Goal: Transaction & Acquisition: Download file/media

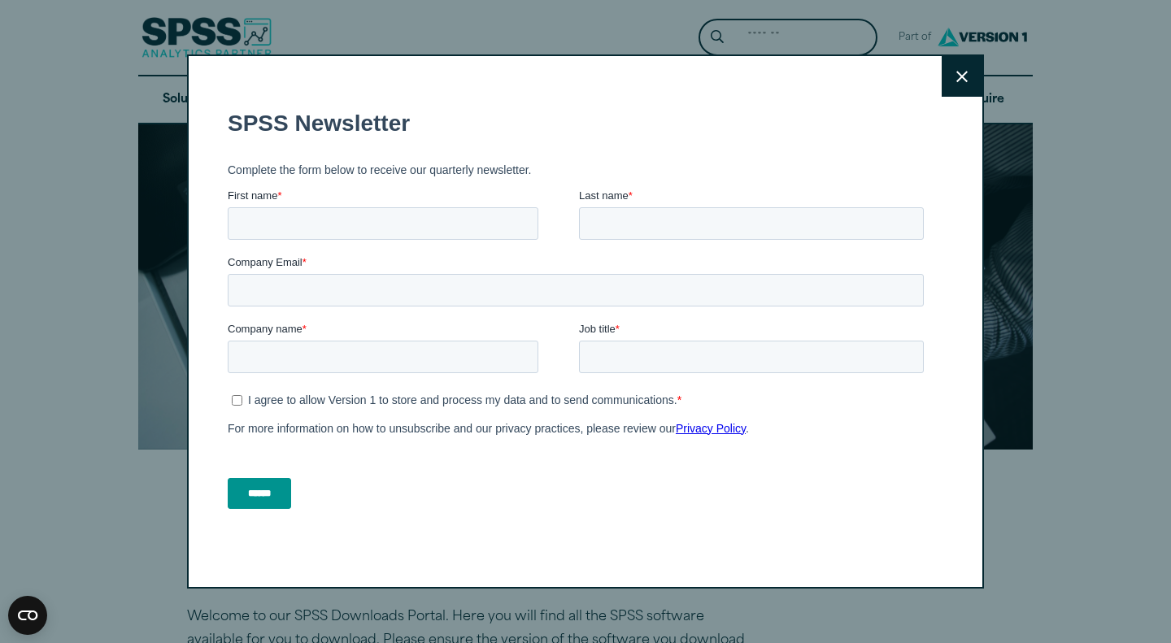
click at [960, 76] on icon at bounding box center [961, 77] width 11 height 12
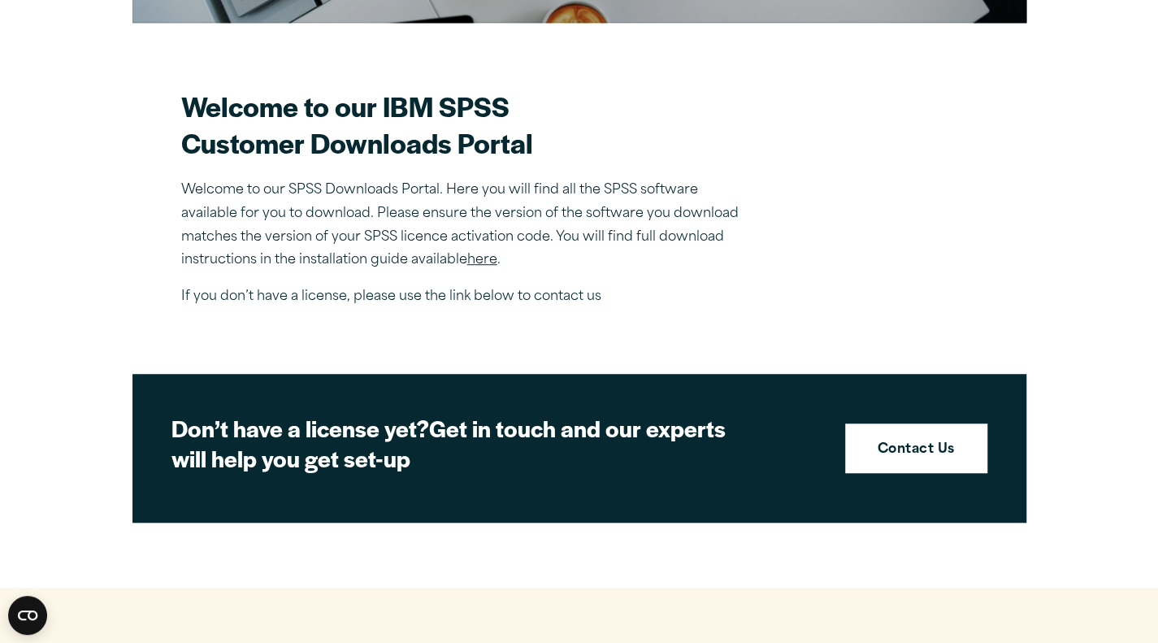
scroll to position [429, 0]
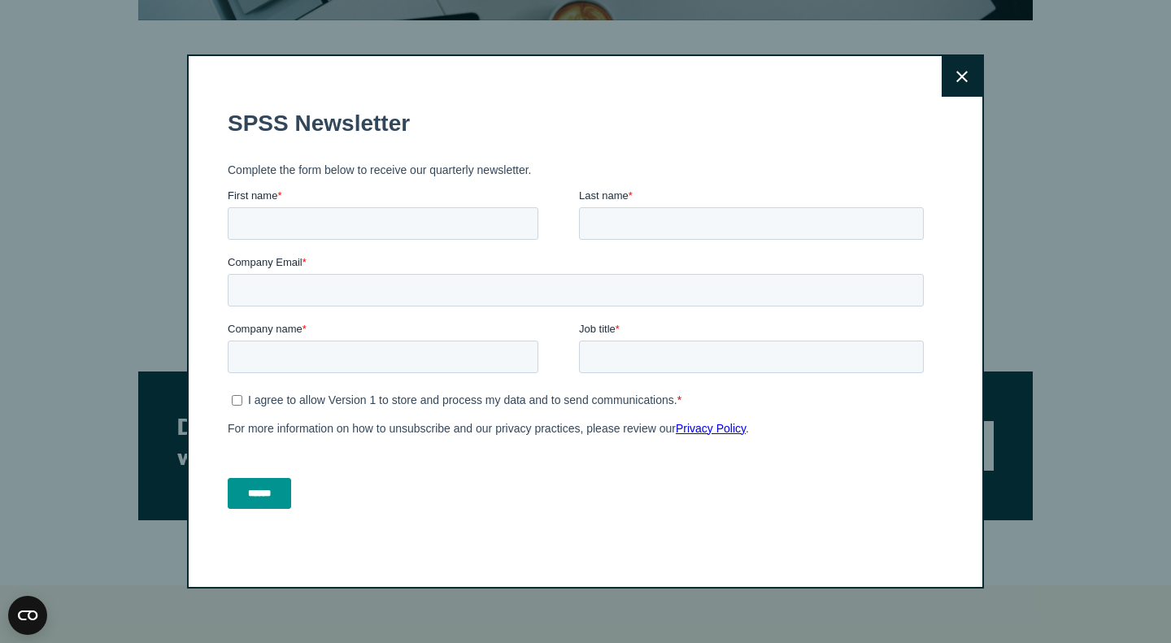
click at [958, 78] on icon at bounding box center [961, 76] width 11 height 11
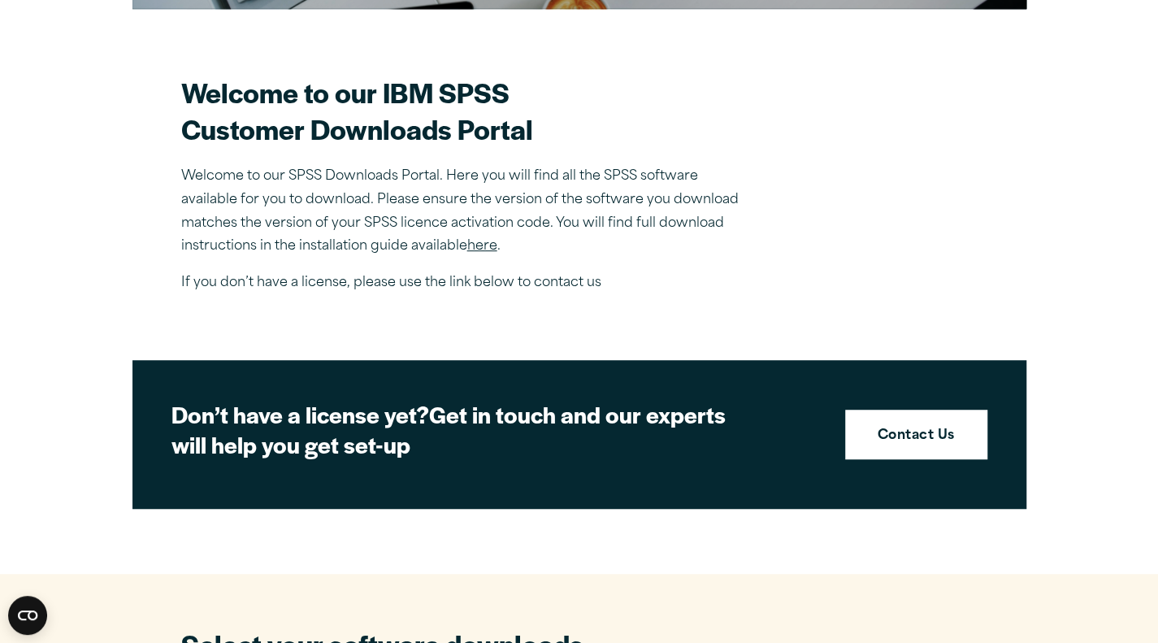
scroll to position [501, 0]
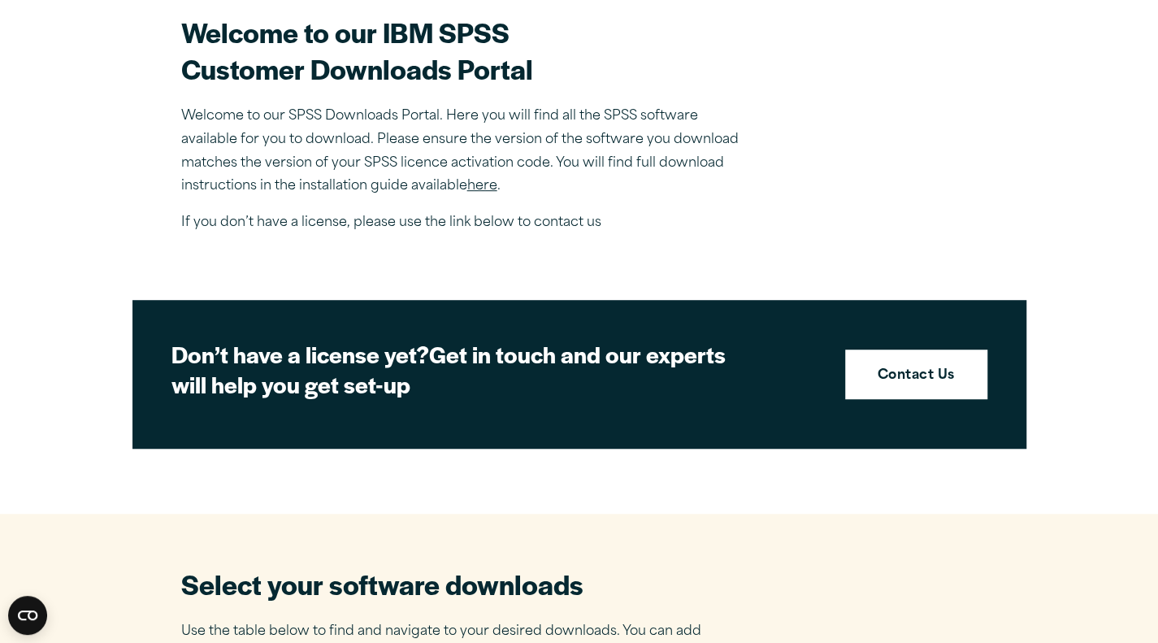
click at [471, 182] on link "here" at bounding box center [482, 186] width 30 height 13
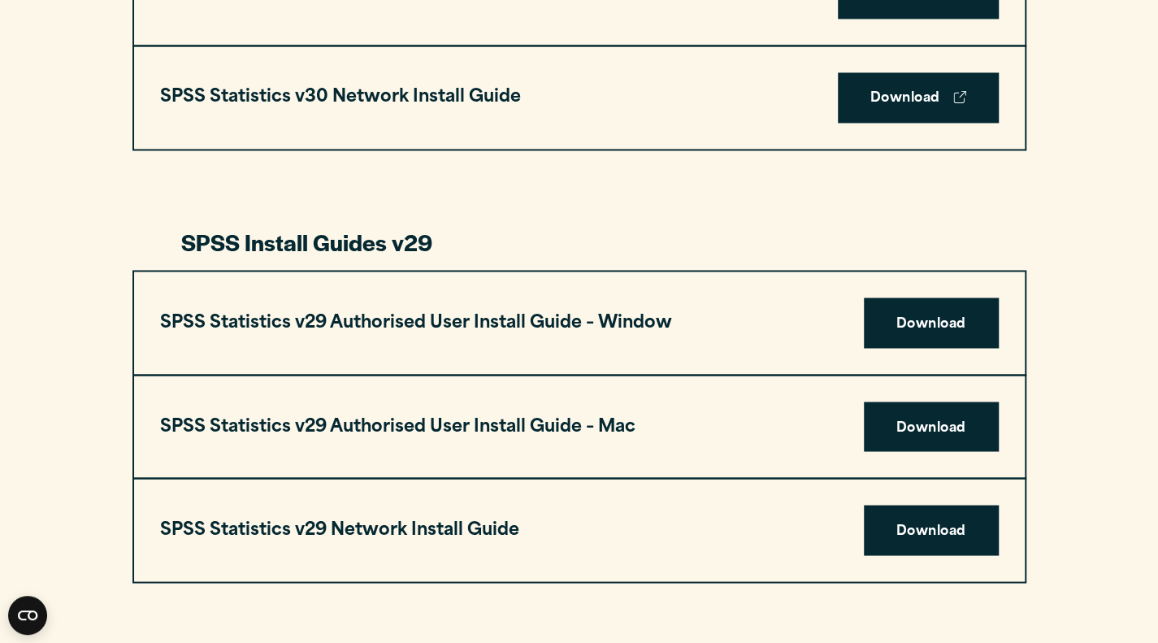
scroll to position [1423, 0]
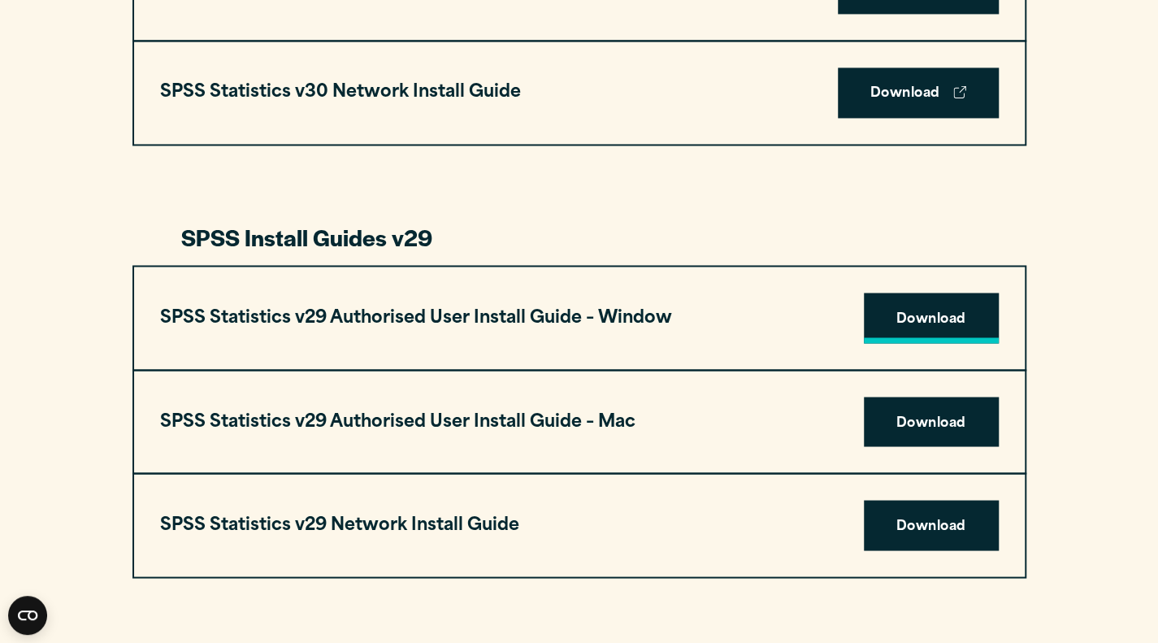
click at [933, 325] on link "Download" at bounding box center [931, 318] width 135 height 50
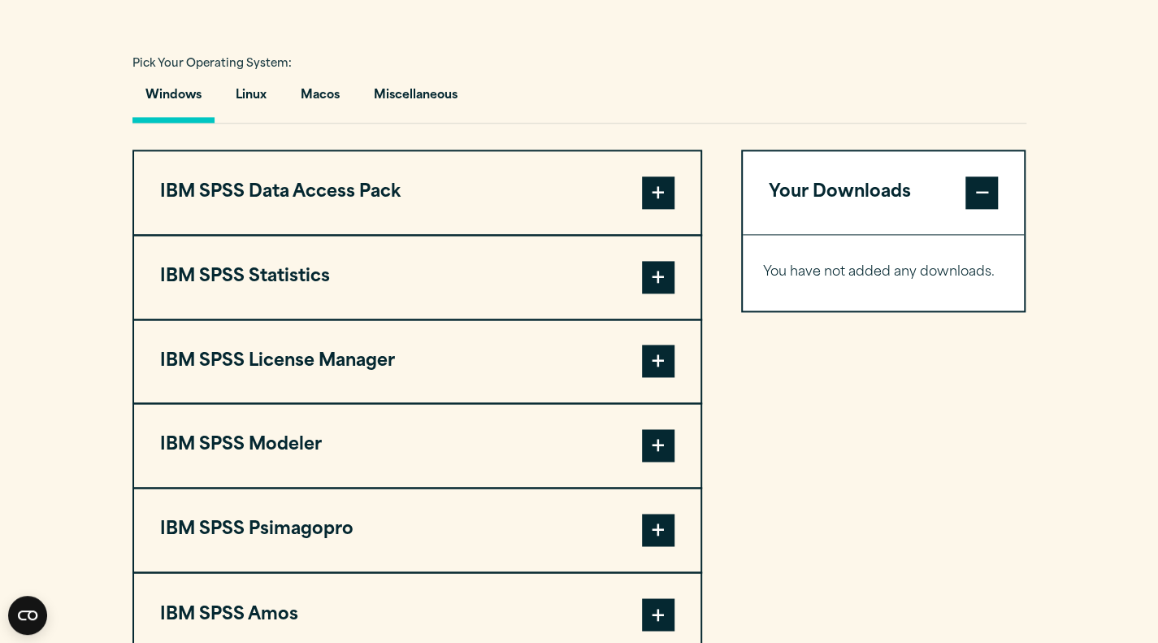
scroll to position [1184, 0]
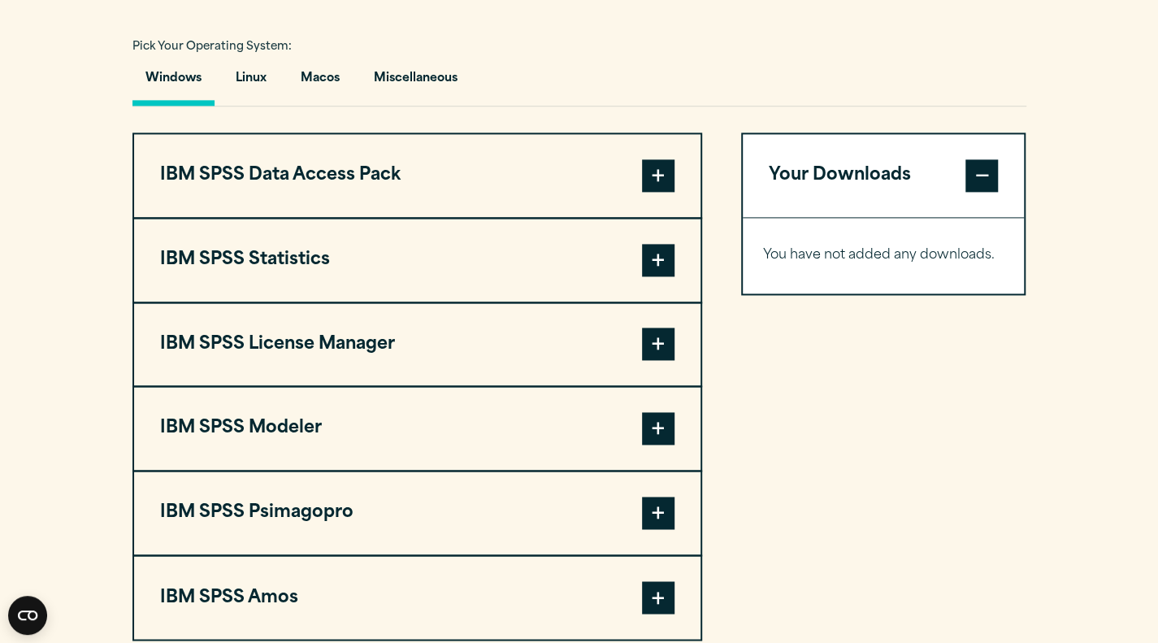
click at [664, 227] on button "IBM SPSS Statistics" at bounding box center [417, 260] width 567 height 83
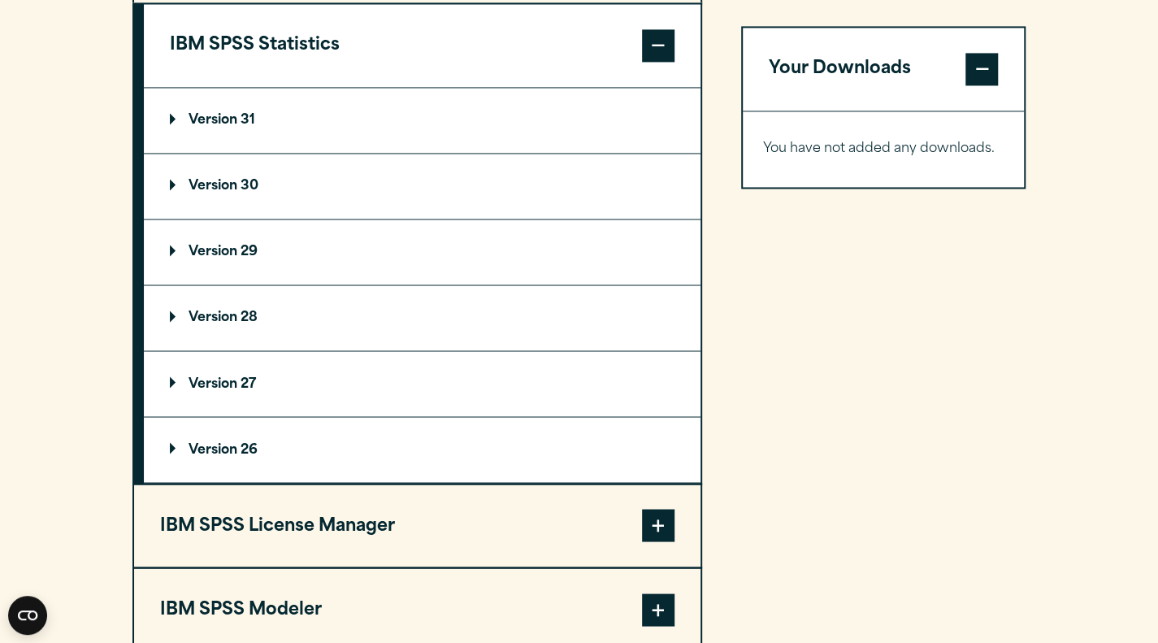
scroll to position [1401, 0]
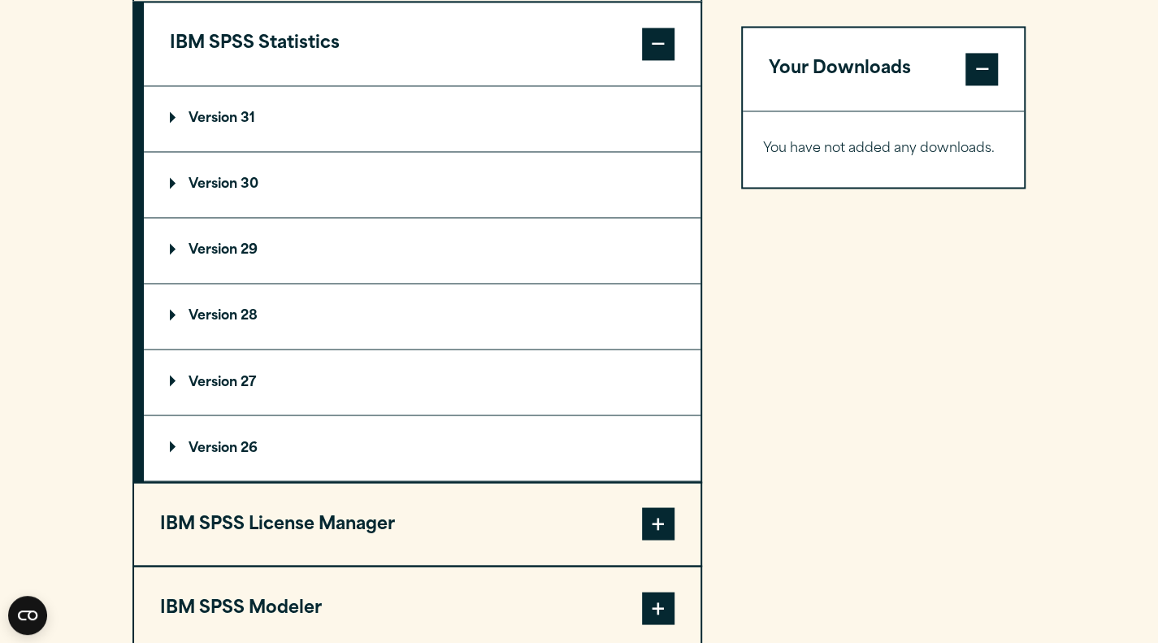
click at [237, 238] on summary "Version 29" at bounding box center [422, 250] width 557 height 65
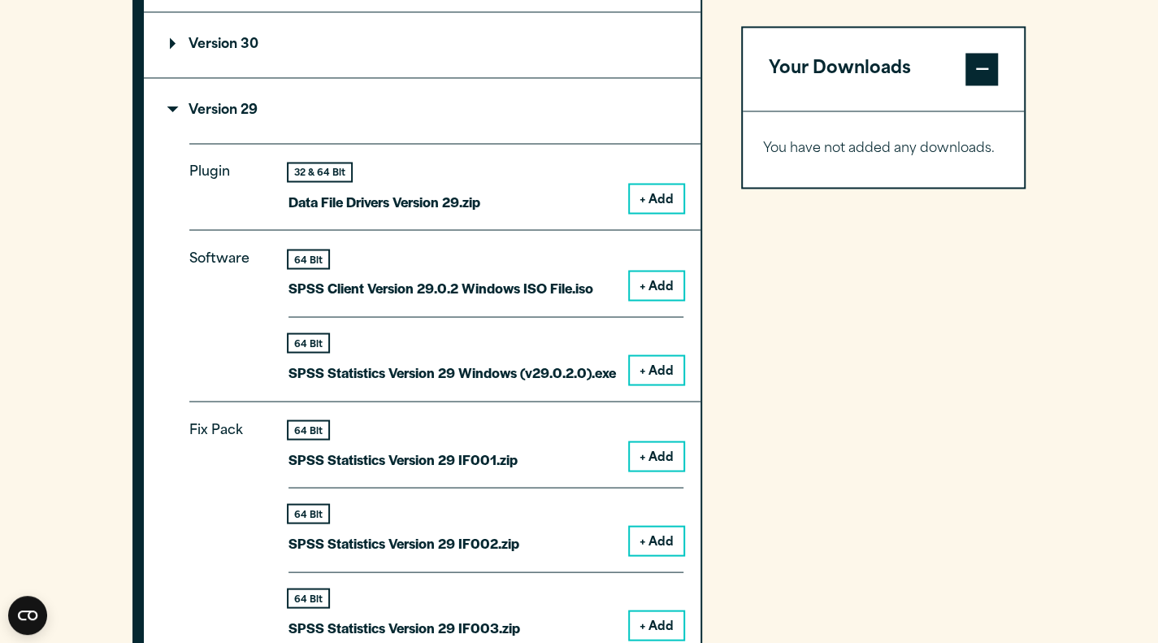
scroll to position [1588, 0]
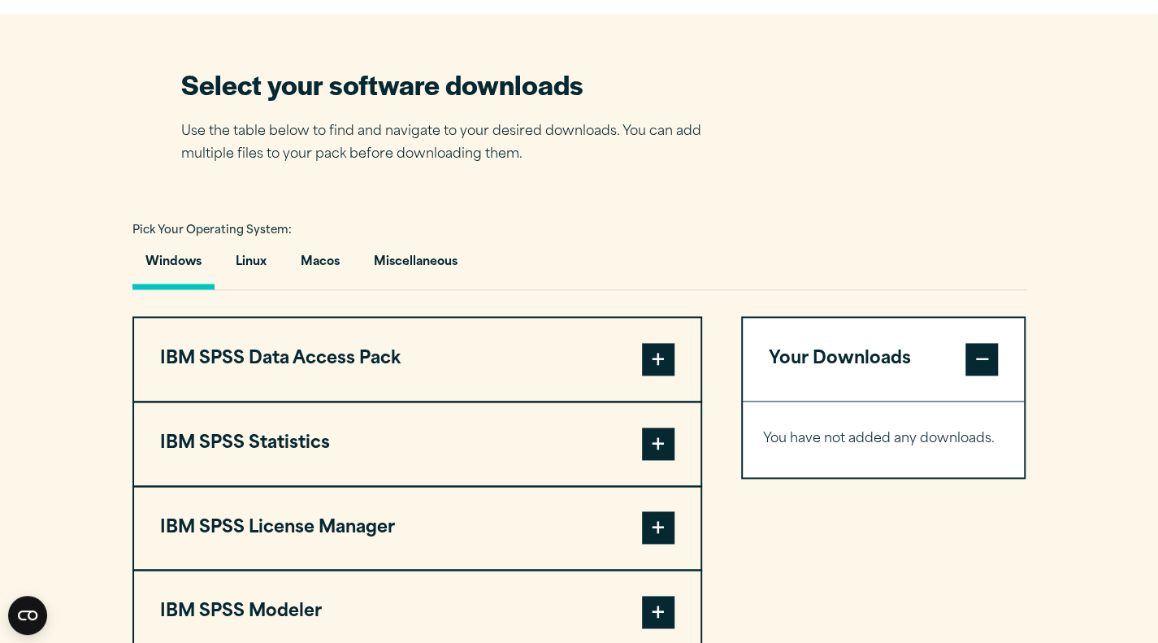
scroll to position [1001, 0]
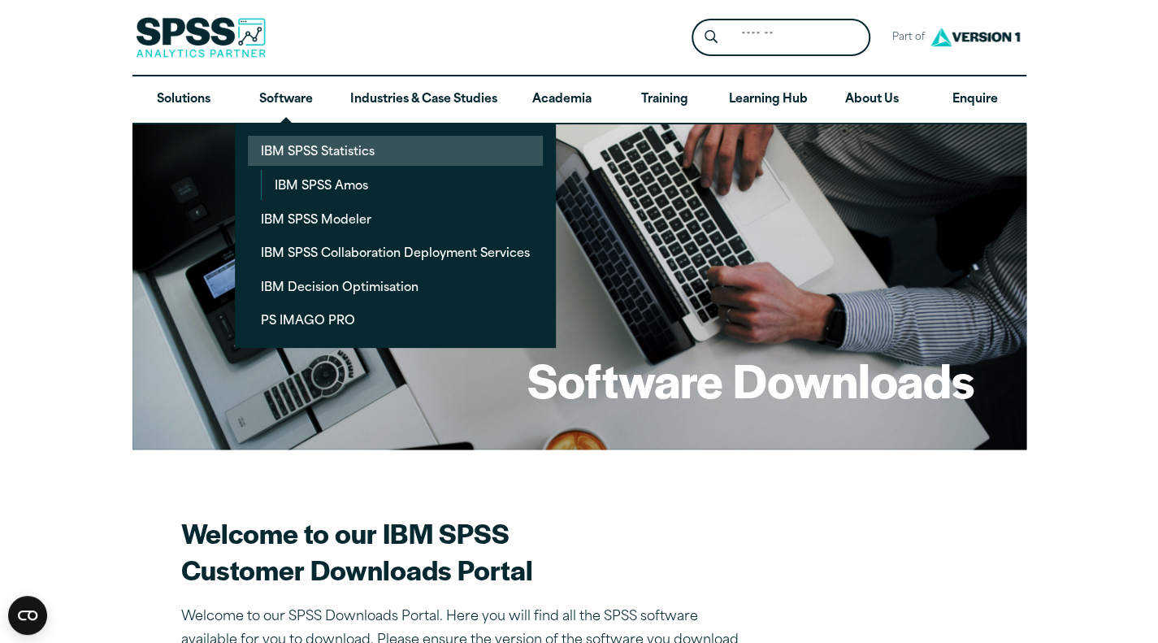
click at [313, 151] on link "IBM SPSS Statistics" at bounding box center [395, 151] width 295 height 30
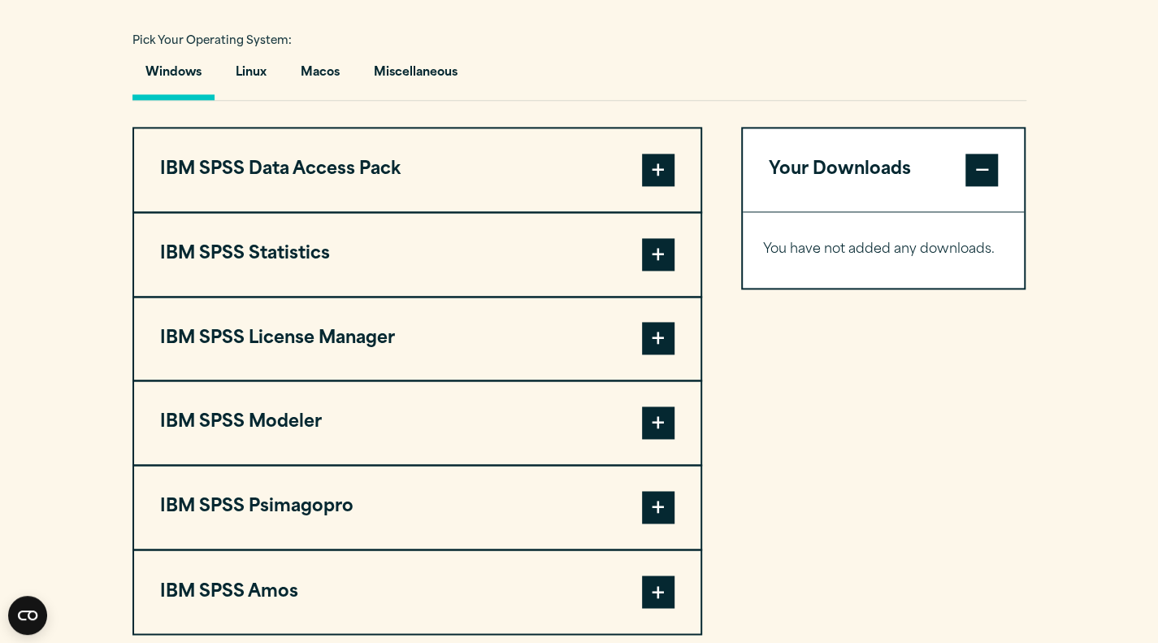
scroll to position [1214, 0]
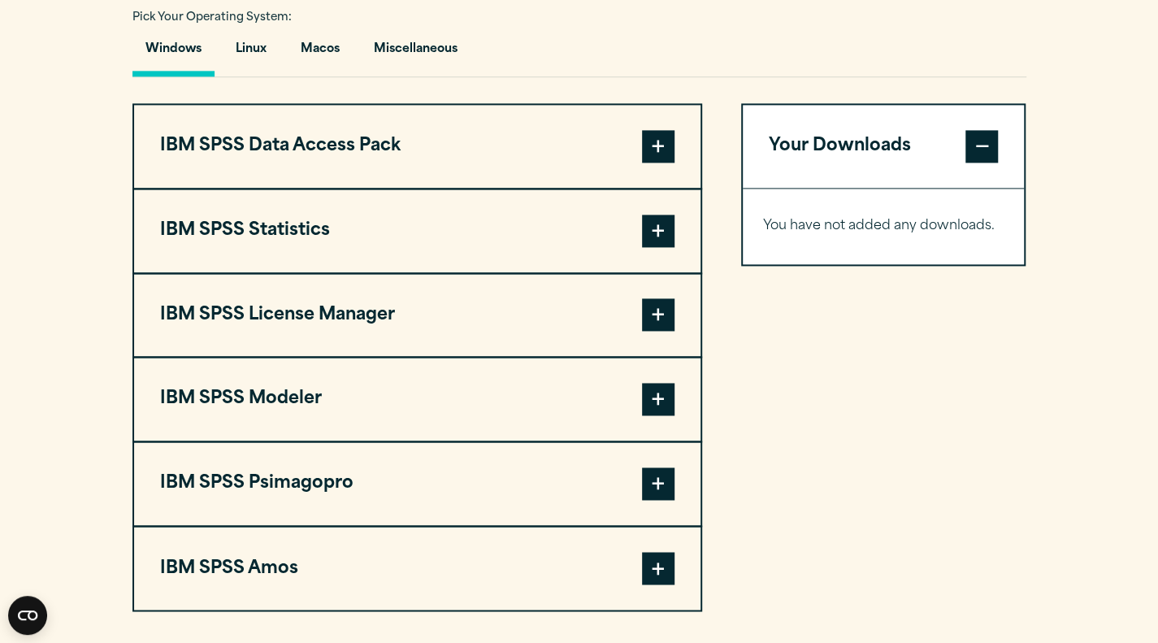
click at [662, 228] on span at bounding box center [658, 231] width 33 height 33
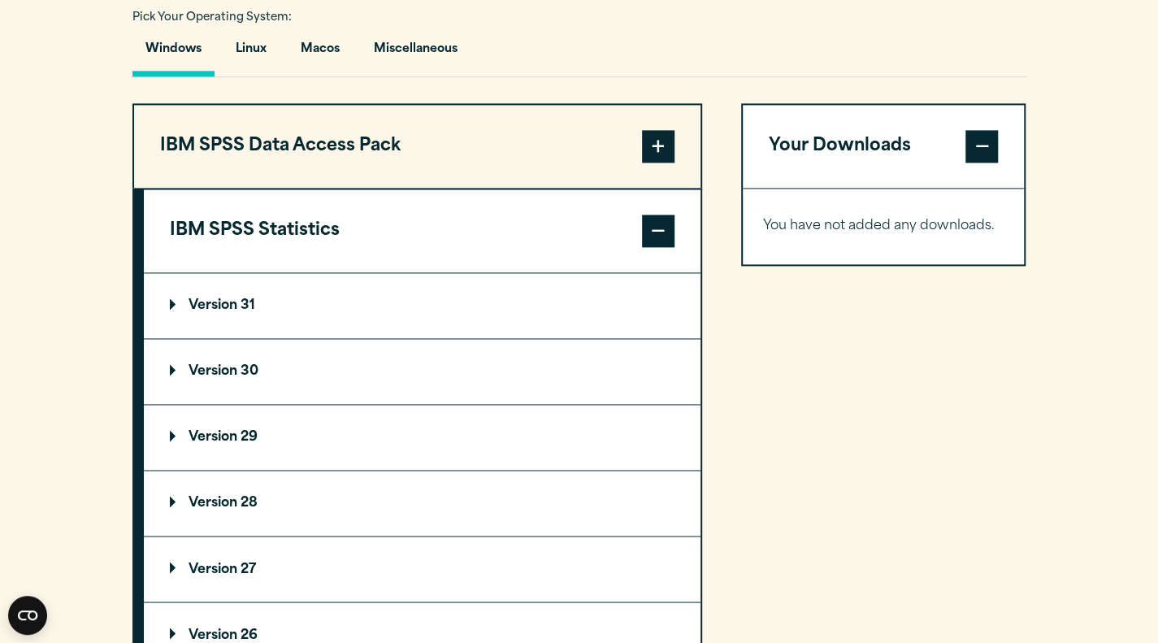
scroll to position [1414, 0]
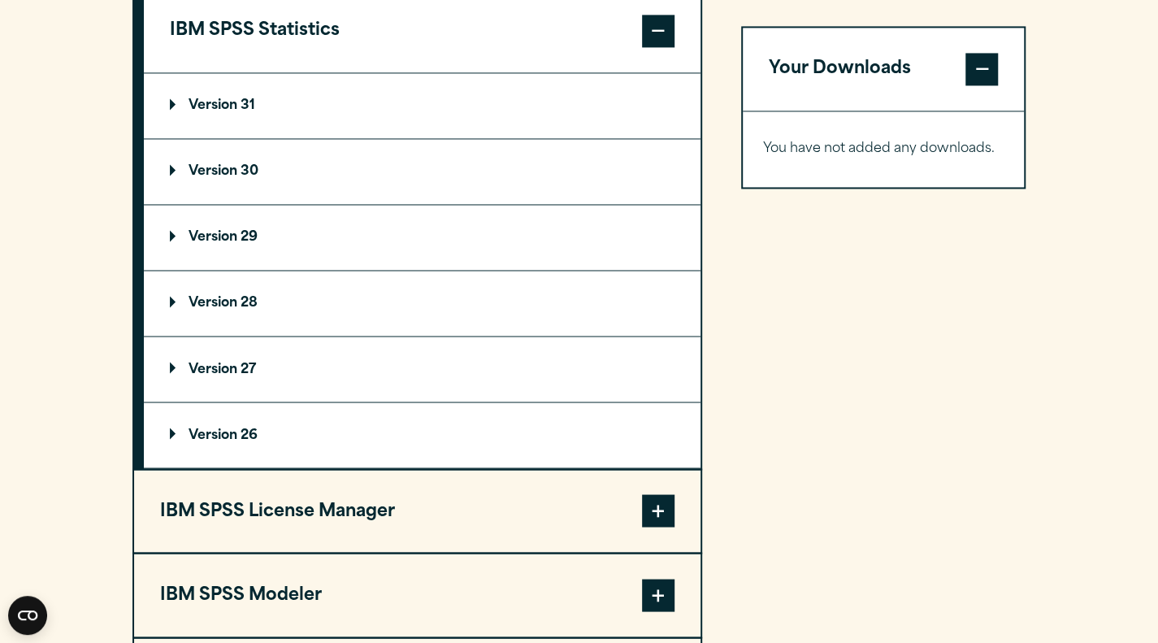
click at [244, 233] on p "Version 29" at bounding box center [214, 237] width 88 height 13
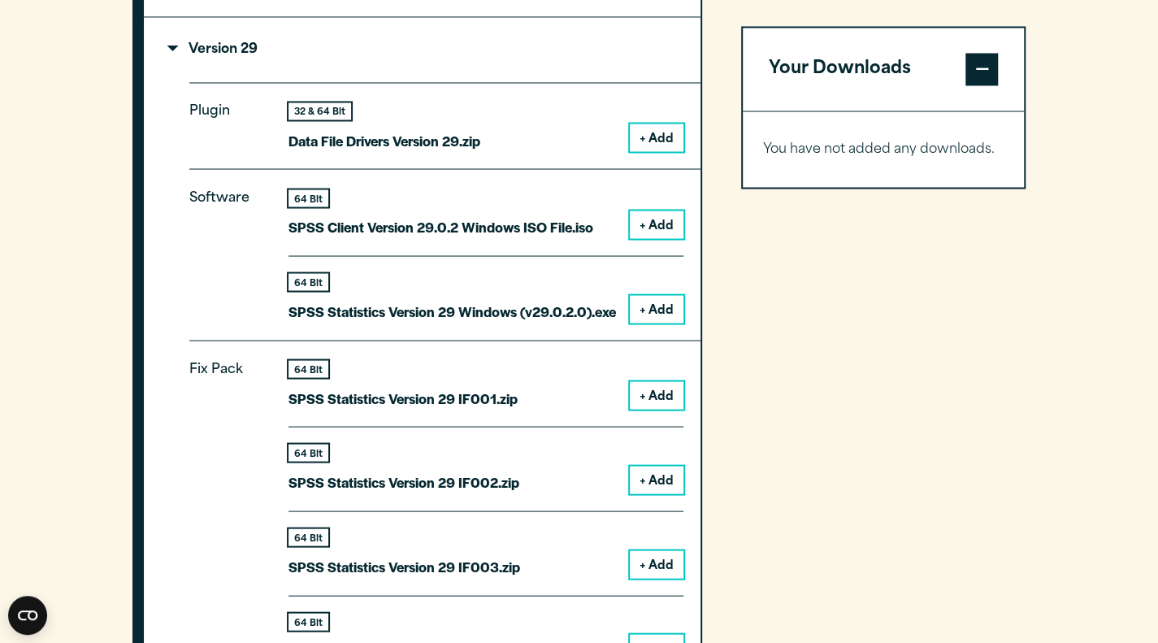
scroll to position [1606, 0]
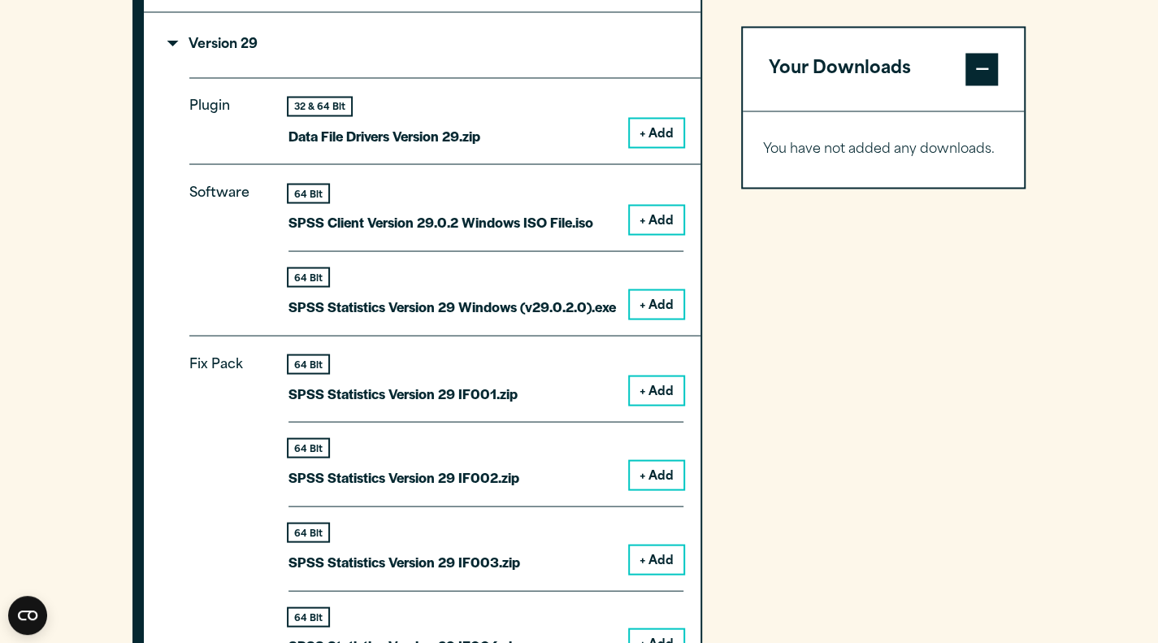
click at [654, 215] on button "+ Add" at bounding box center [657, 220] width 54 height 28
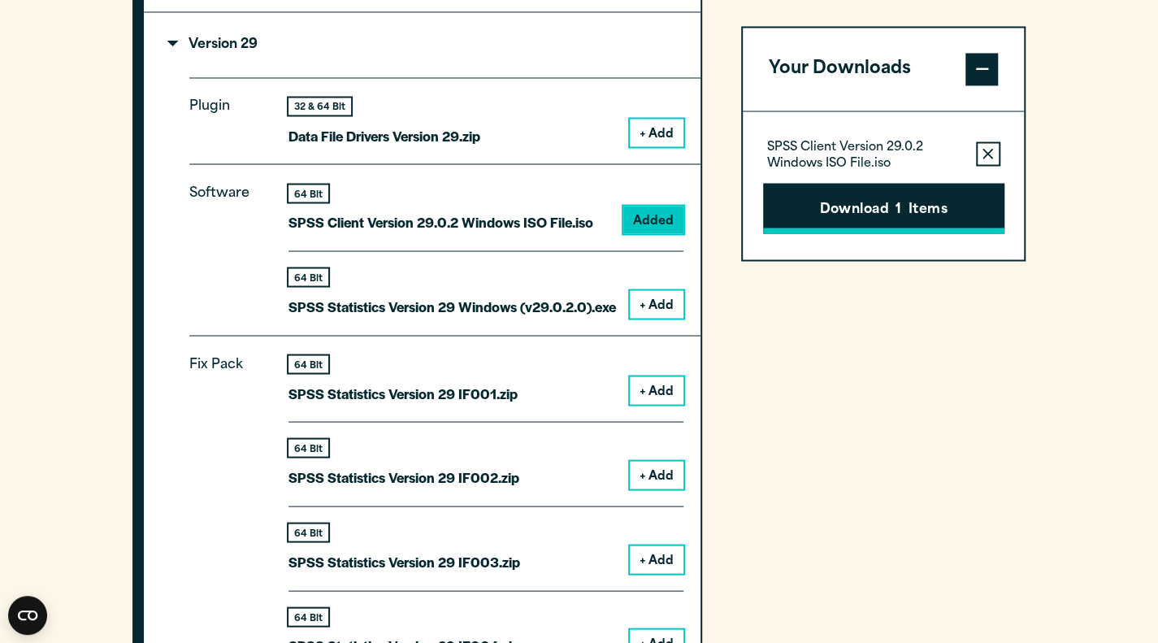
click at [896, 204] on span "1" at bounding box center [899, 209] width 6 height 21
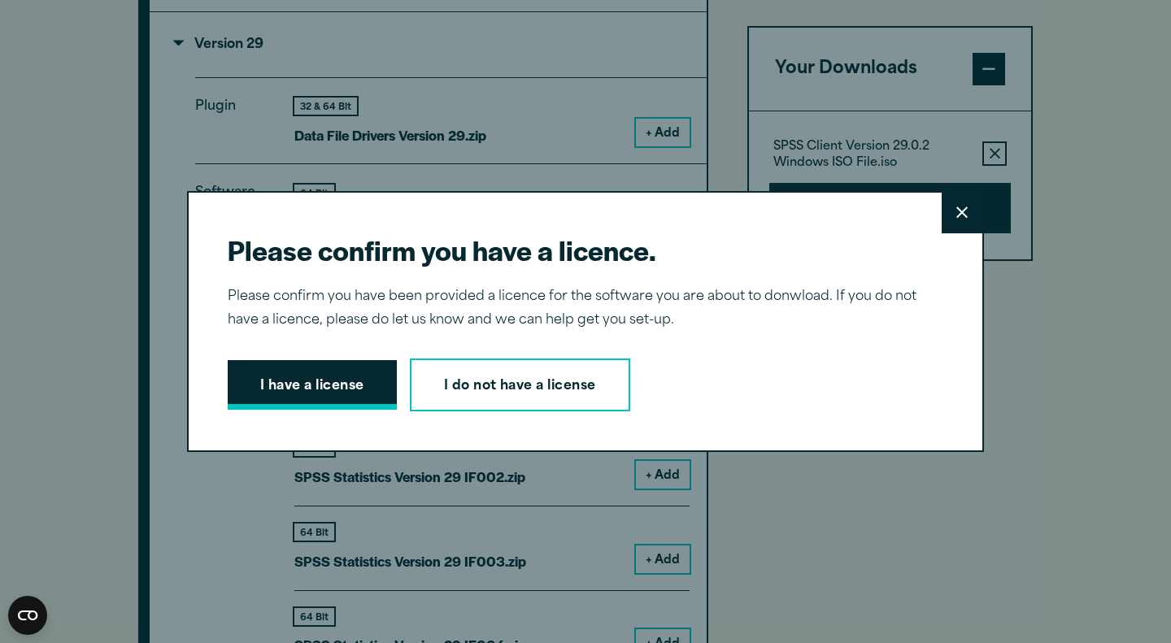
click at [298, 381] on button "I have a license" at bounding box center [312, 385] width 169 height 50
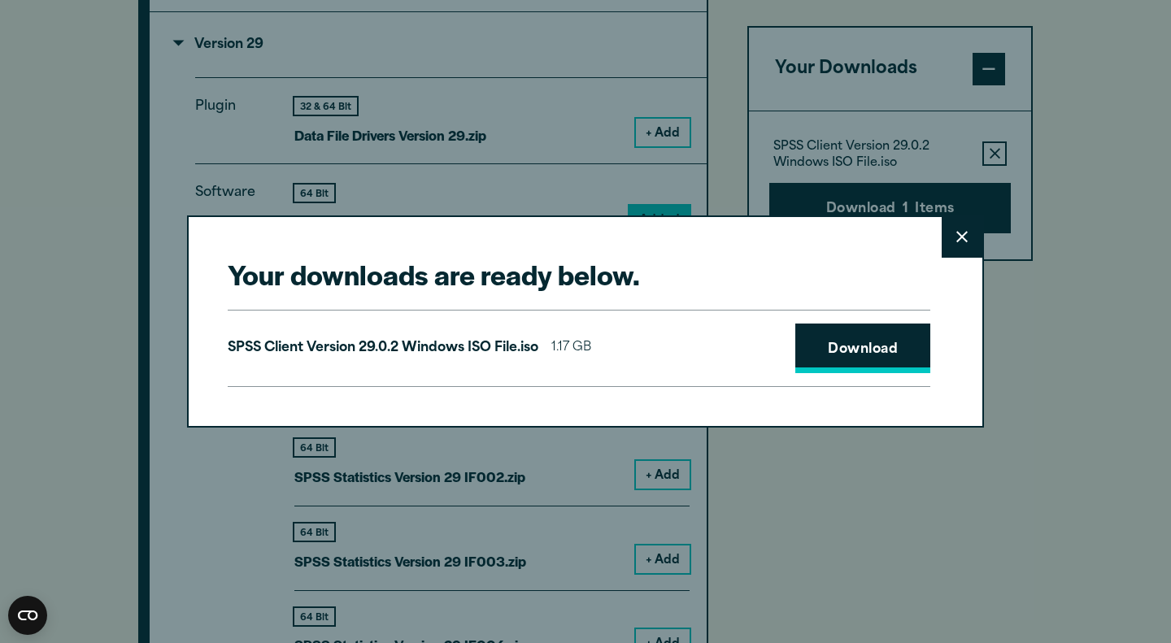
click at [852, 354] on link "Download" at bounding box center [862, 349] width 135 height 50
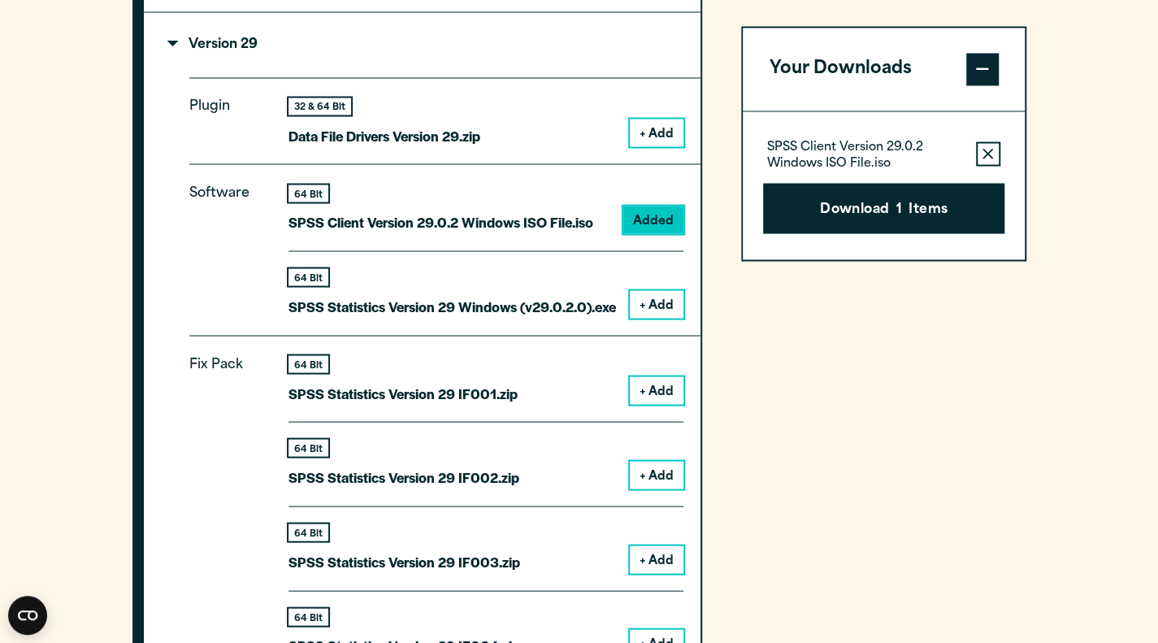
click at [787, 541] on div "Your downloads are ready below. Close SPSS Client Version 29.0.2 Windows ISO Fi…" at bounding box center [579, 321] width 1158 height 643
click at [660, 299] on button "+ Add" at bounding box center [657, 304] width 54 height 28
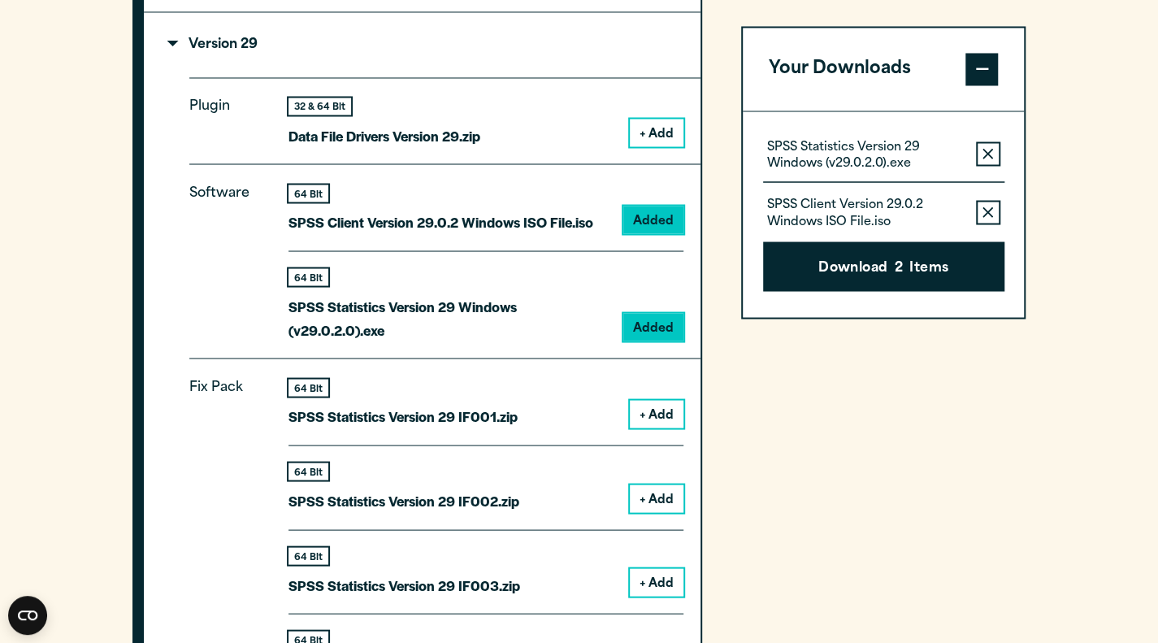
click at [984, 148] on icon "button" at bounding box center [988, 153] width 11 height 11
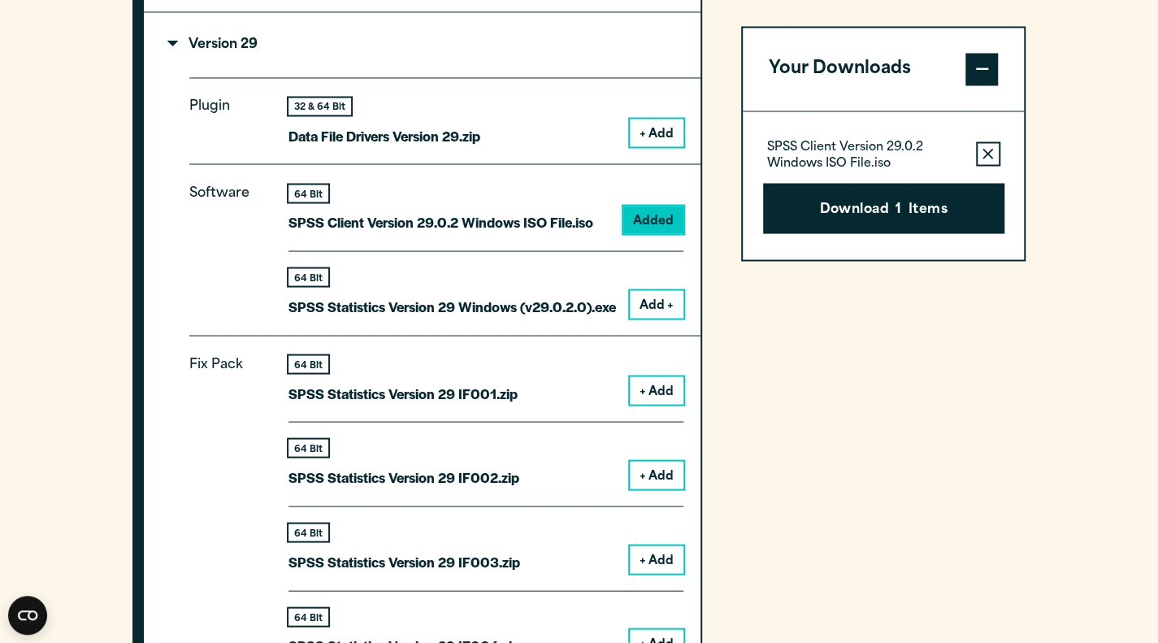
click at [984, 148] on icon "button" at bounding box center [988, 153] width 11 height 11
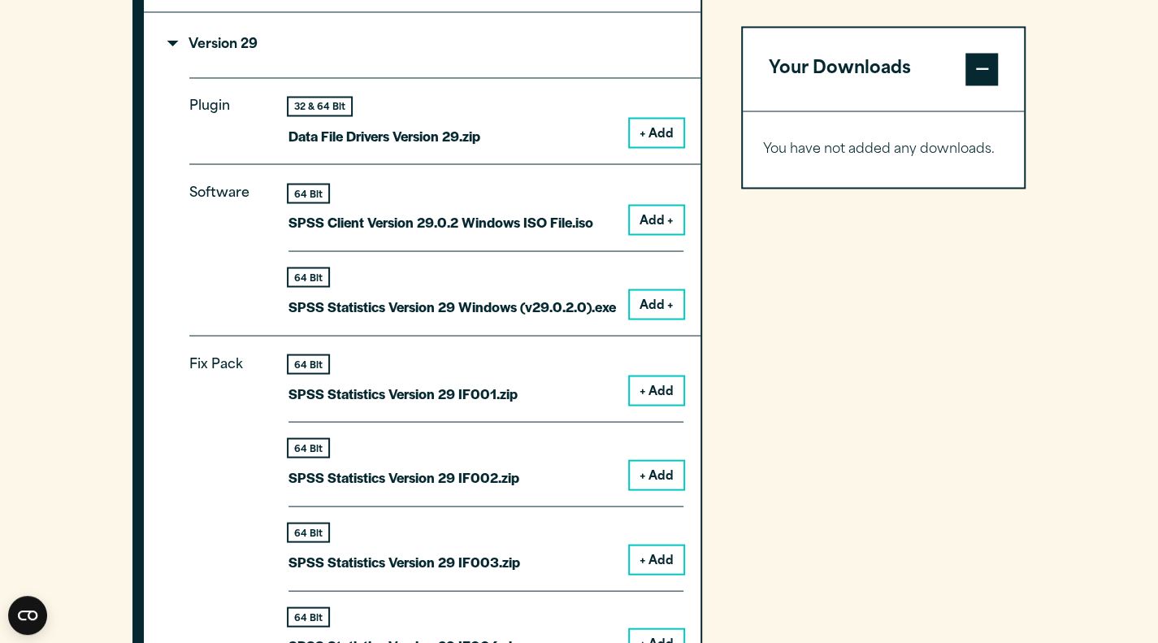
click at [663, 302] on button "Add +" at bounding box center [657, 304] width 54 height 28
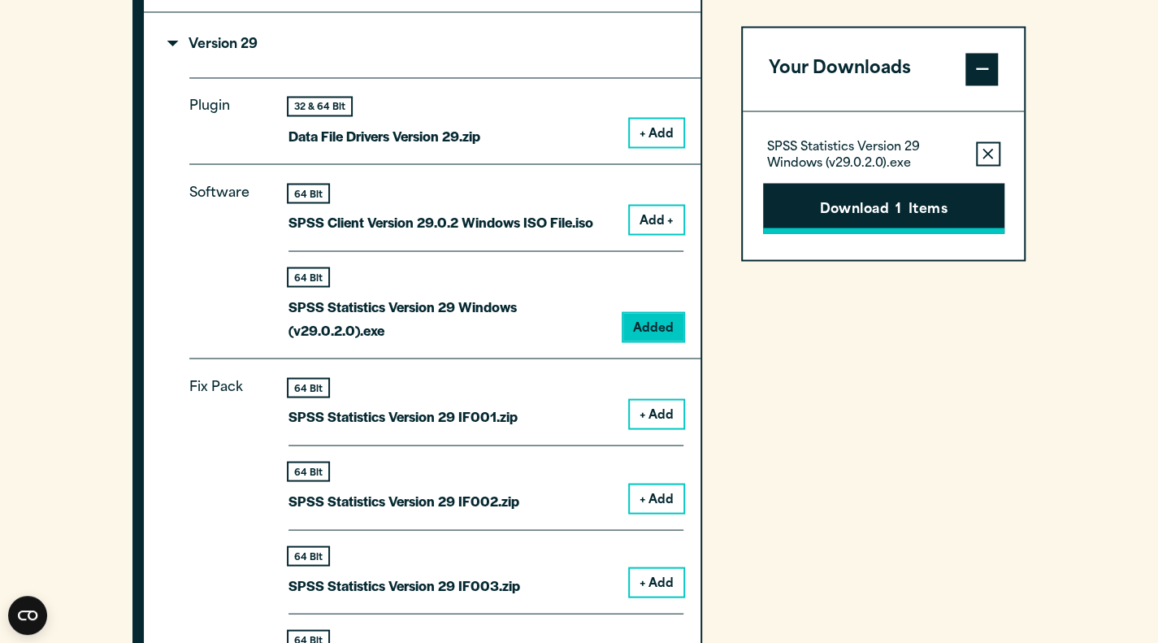
click at [878, 204] on button "Download 1 Items" at bounding box center [883, 208] width 241 height 50
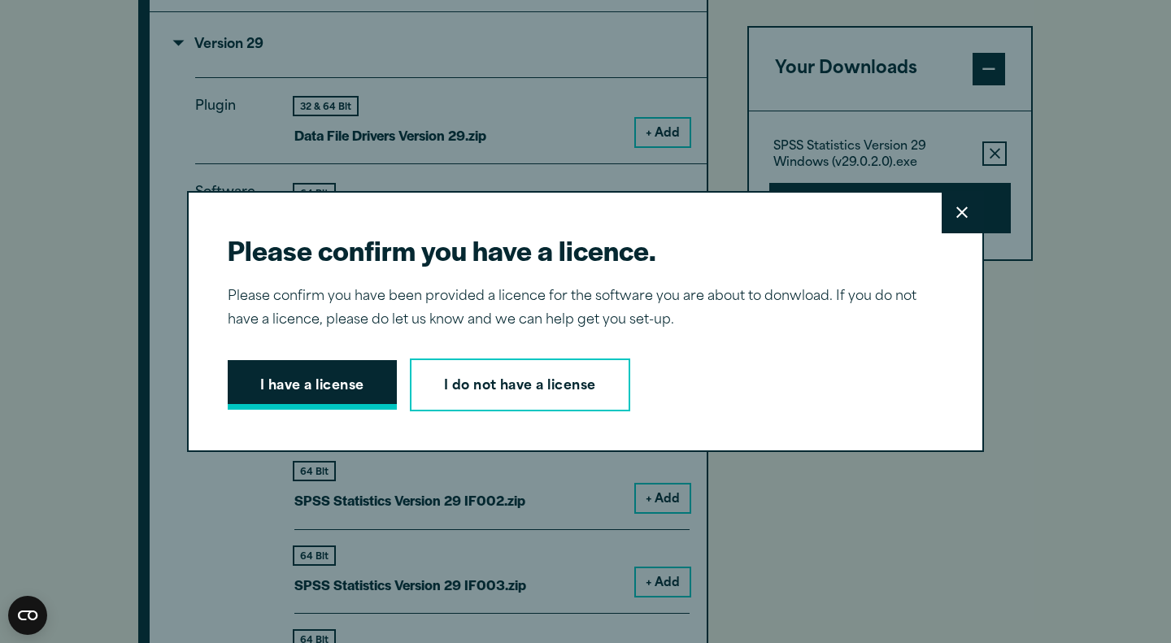
click at [353, 380] on button "I have a license" at bounding box center [312, 385] width 169 height 50
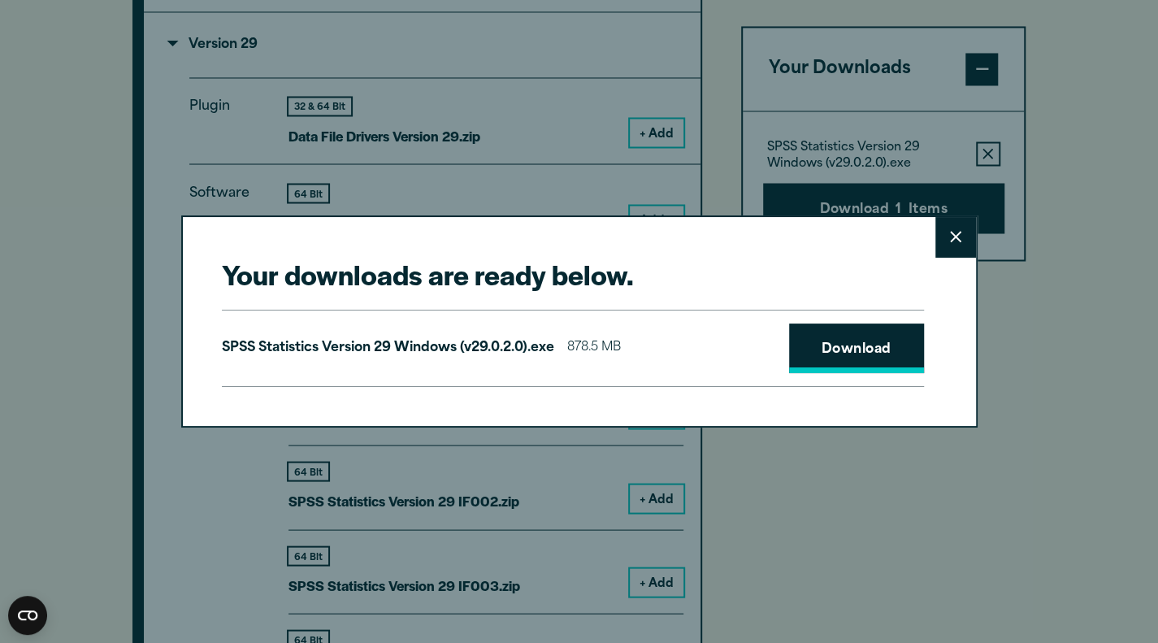
click at [883, 348] on link "Download" at bounding box center [856, 349] width 135 height 50
click at [961, 241] on button "Close" at bounding box center [956, 237] width 41 height 41
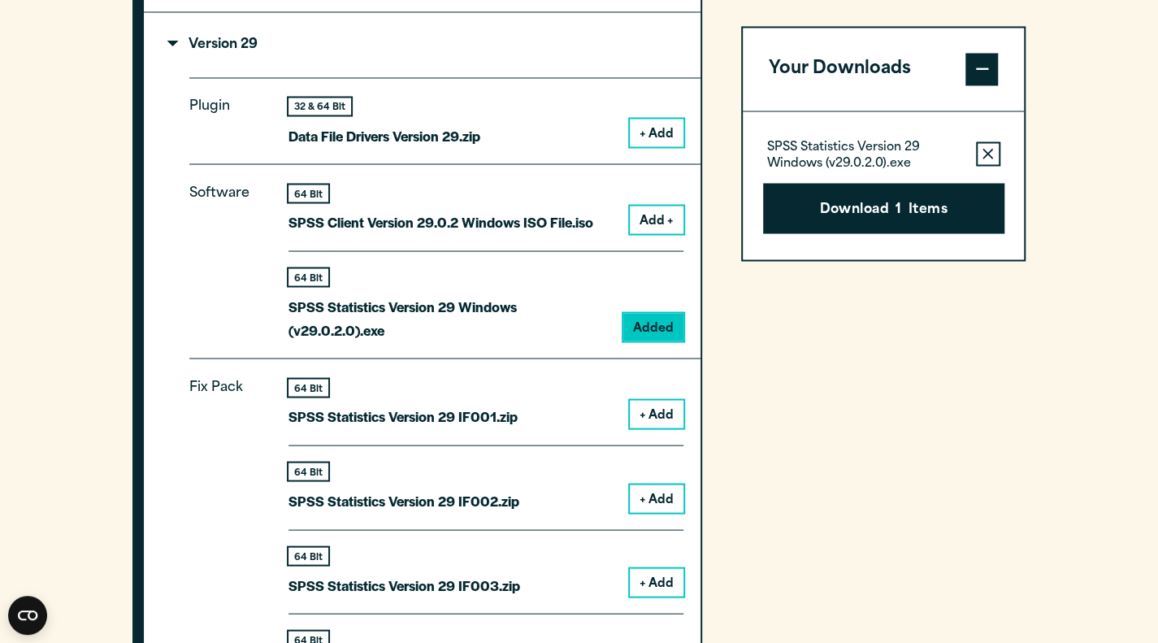
click at [296, 221] on p "SPSS Client Version 29.0.2 Windows ISO File.iso" at bounding box center [441, 222] width 305 height 24
click at [397, 380] on div "64 Bit" at bounding box center [403, 387] width 229 height 17
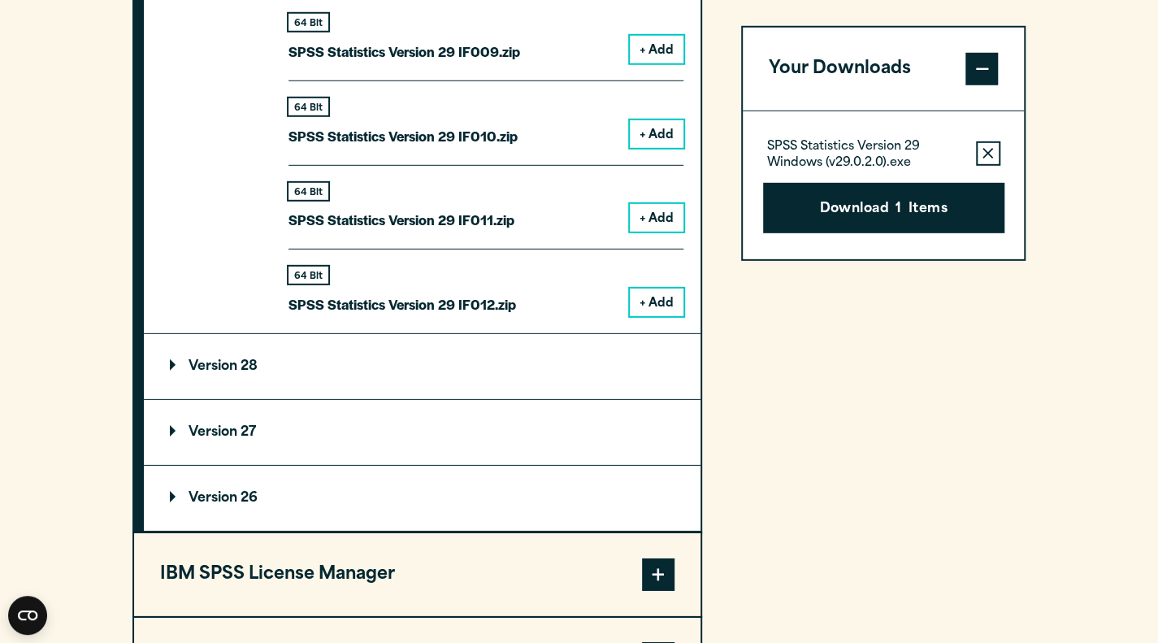
scroll to position [2431, 0]
